Goal: Task Accomplishment & Management: Complete application form

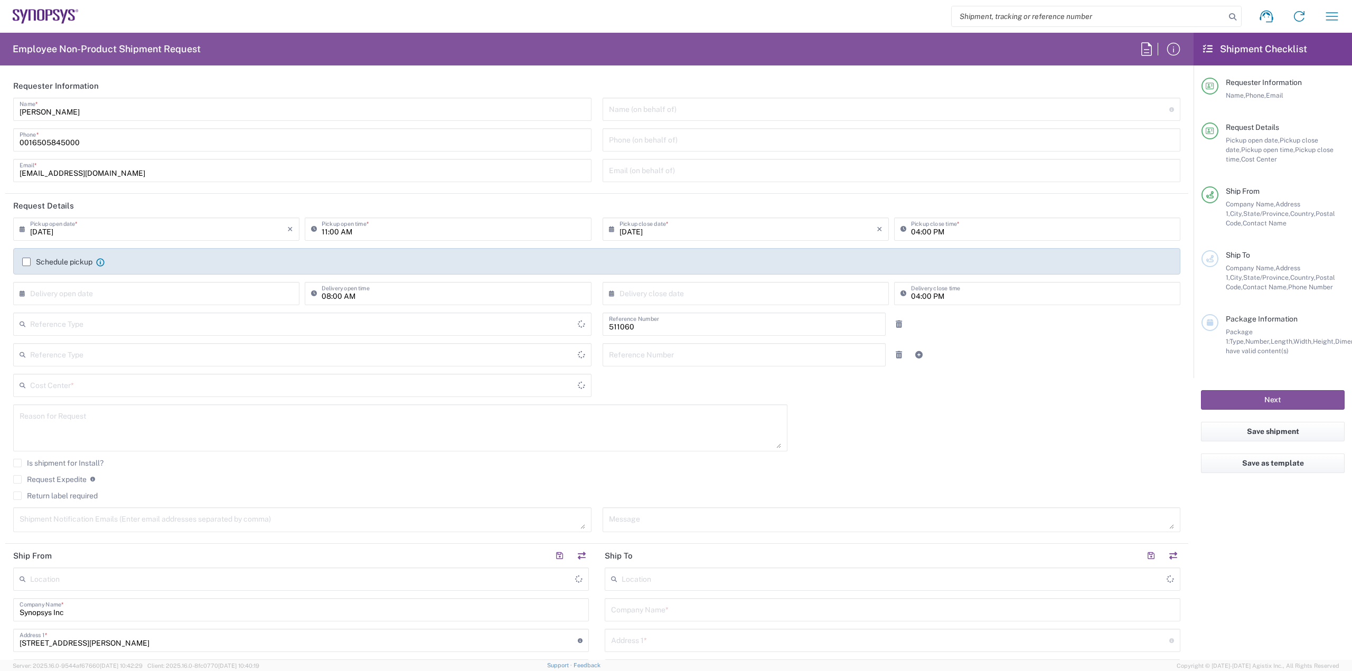
type input "Department"
type input "Delivered at Place"
type input "US01, SDG, HAPS, HW 511060"
type input "[GEOGRAPHIC_DATA]"
type input "[US_STATE]"
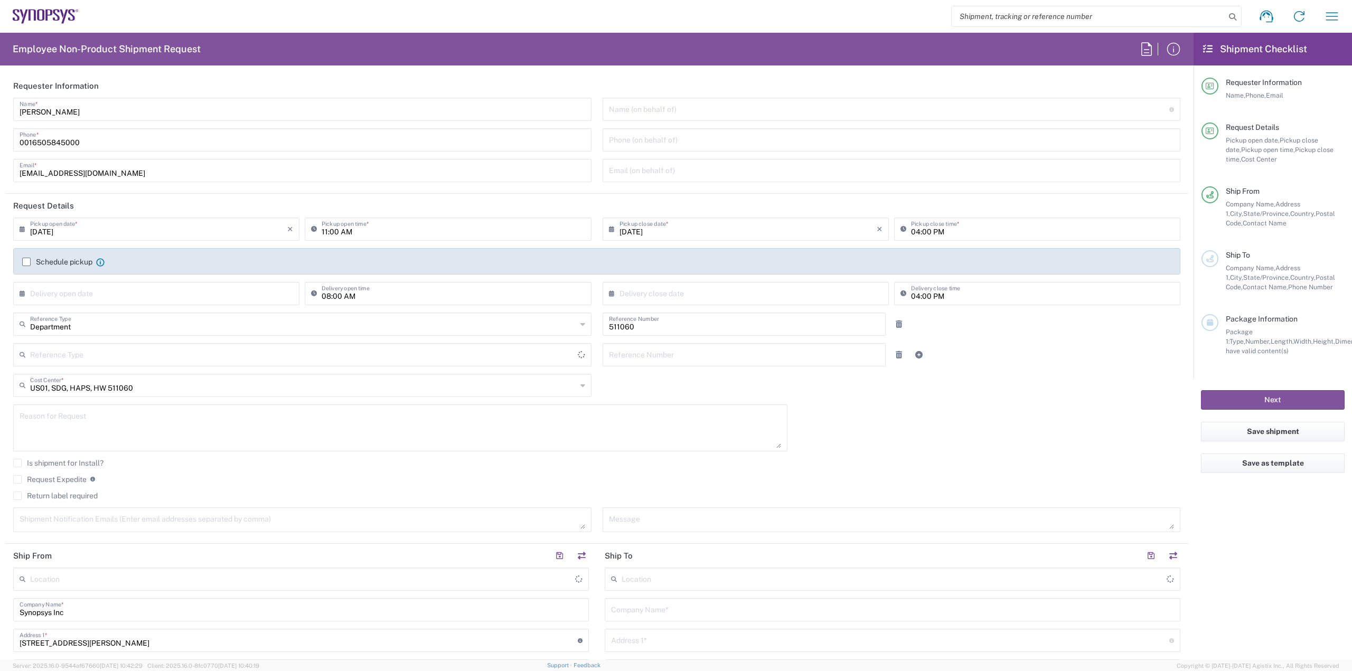
type input "[GEOGRAPHIC_DATA]"
type input "La Jolla US2D"
